Goal: Find specific page/section: Find specific page/section

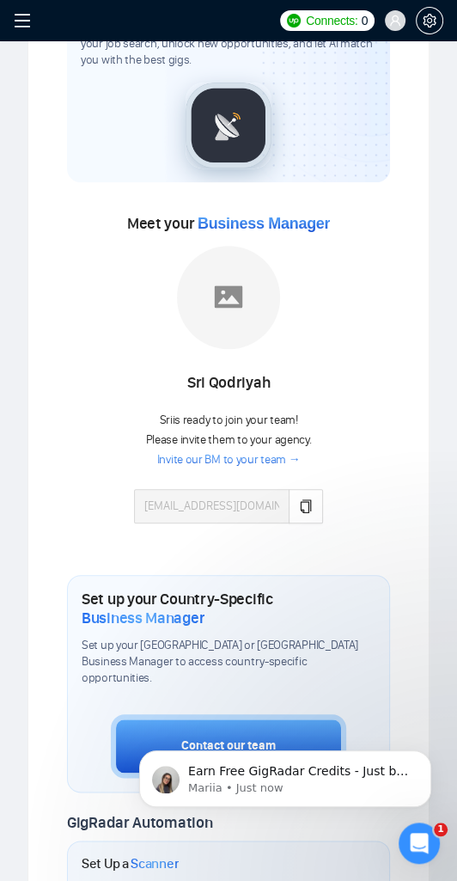
scroll to position [199, 0]
click at [317, 342] on button "button" at bounding box center [306, 505] width 34 height 34
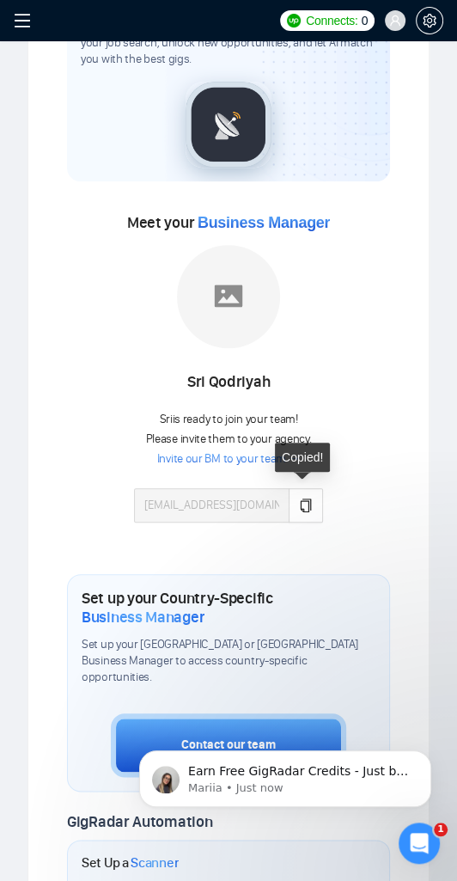
click at [249, 342] on link "Invite our BM to your team →" at bounding box center [228, 459] width 143 height 16
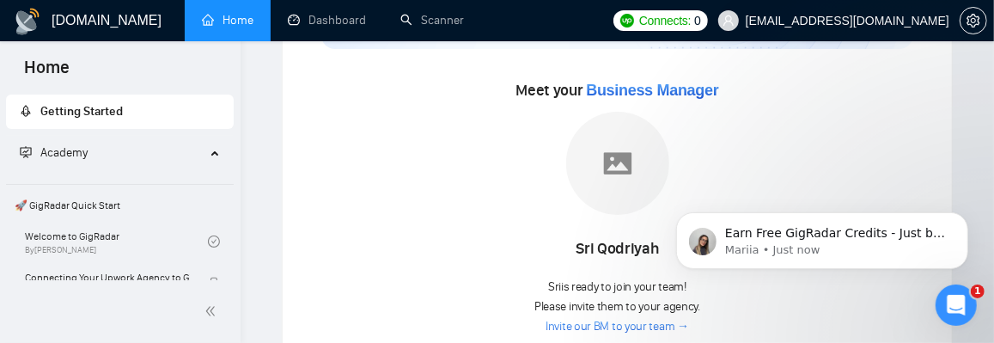
scroll to position [203, 0]
click at [667, 97] on span "Business Manager" at bounding box center [652, 90] width 132 height 17
click at [680, 87] on span "Business Manager" at bounding box center [652, 90] width 132 height 17
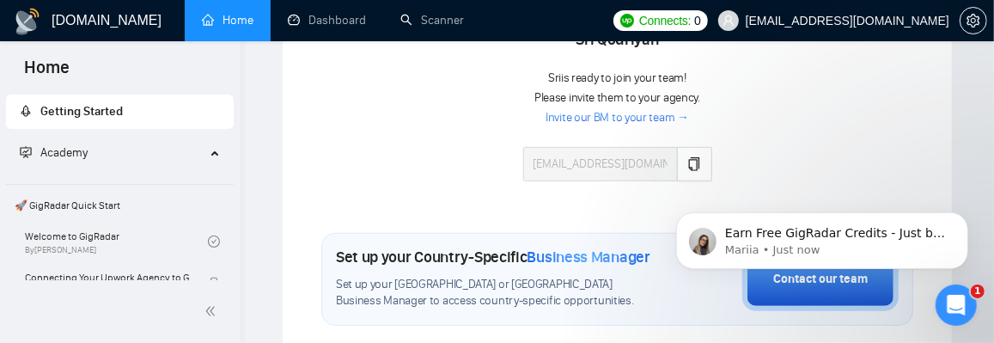
scroll to position [412, 0]
